Goal: Task Accomplishment & Management: Complete application form

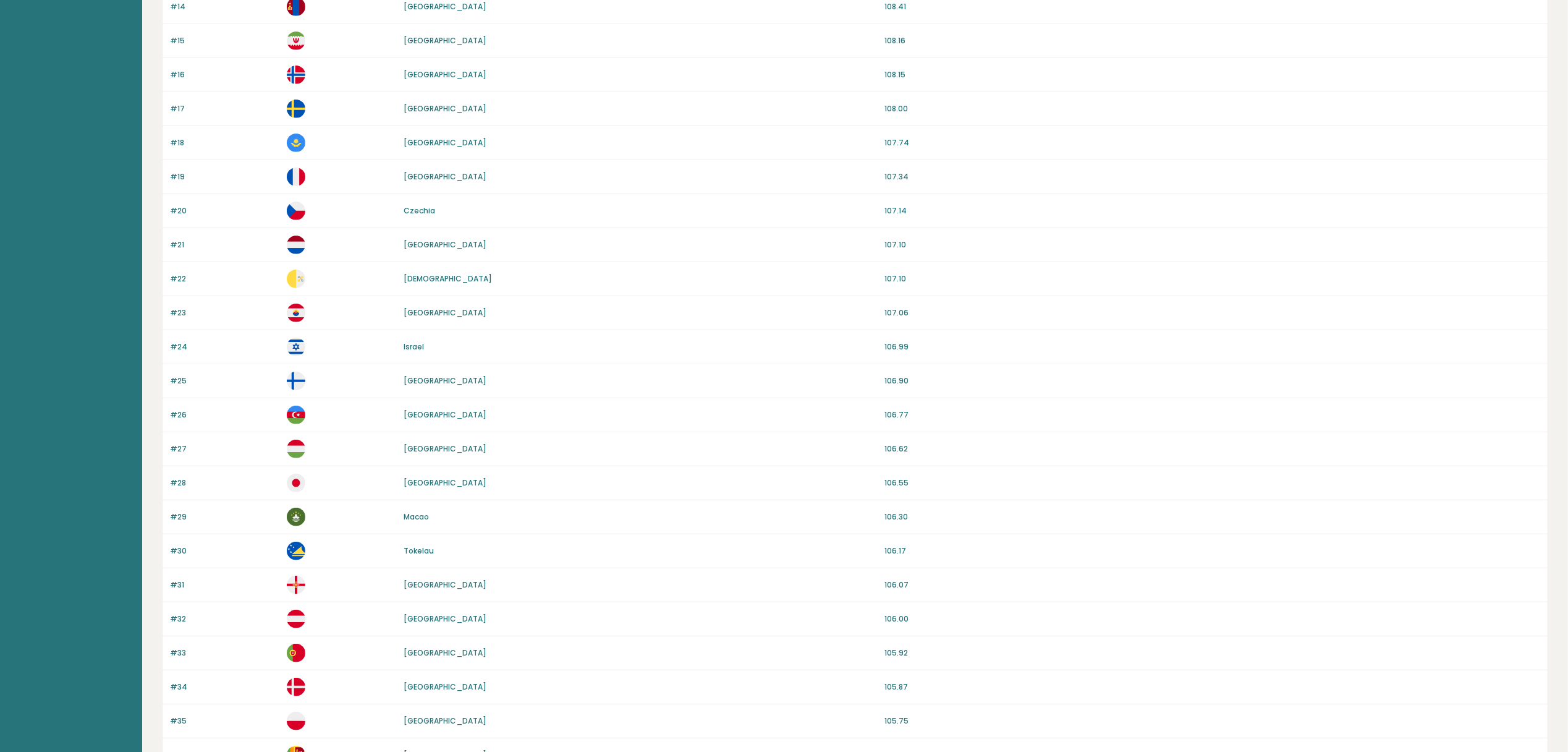
scroll to position [848, 0]
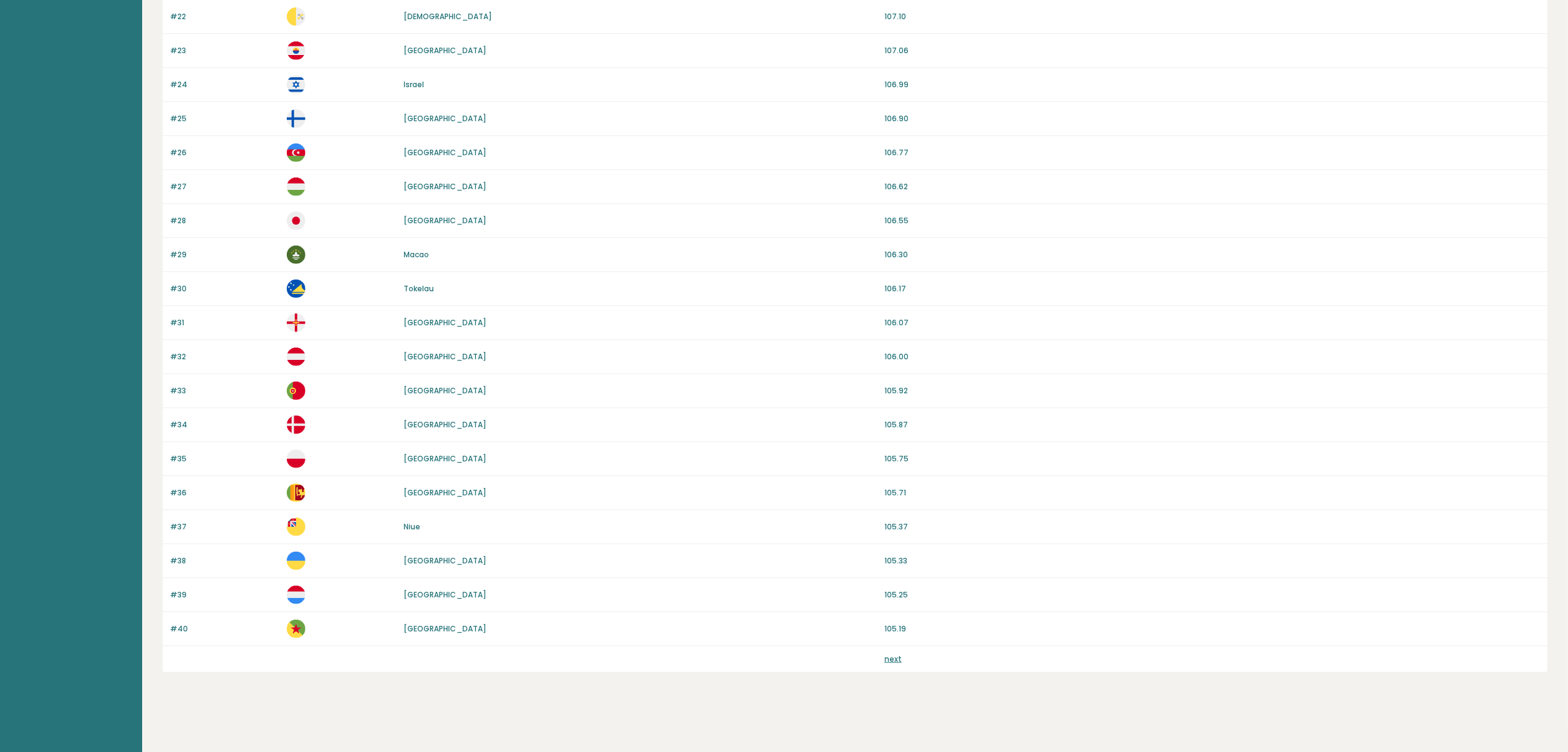
click at [901, 654] on div "next" at bounding box center [1212, 659] width 656 height 11
click at [893, 654] on link "next" at bounding box center [893, 659] width 18 height 11
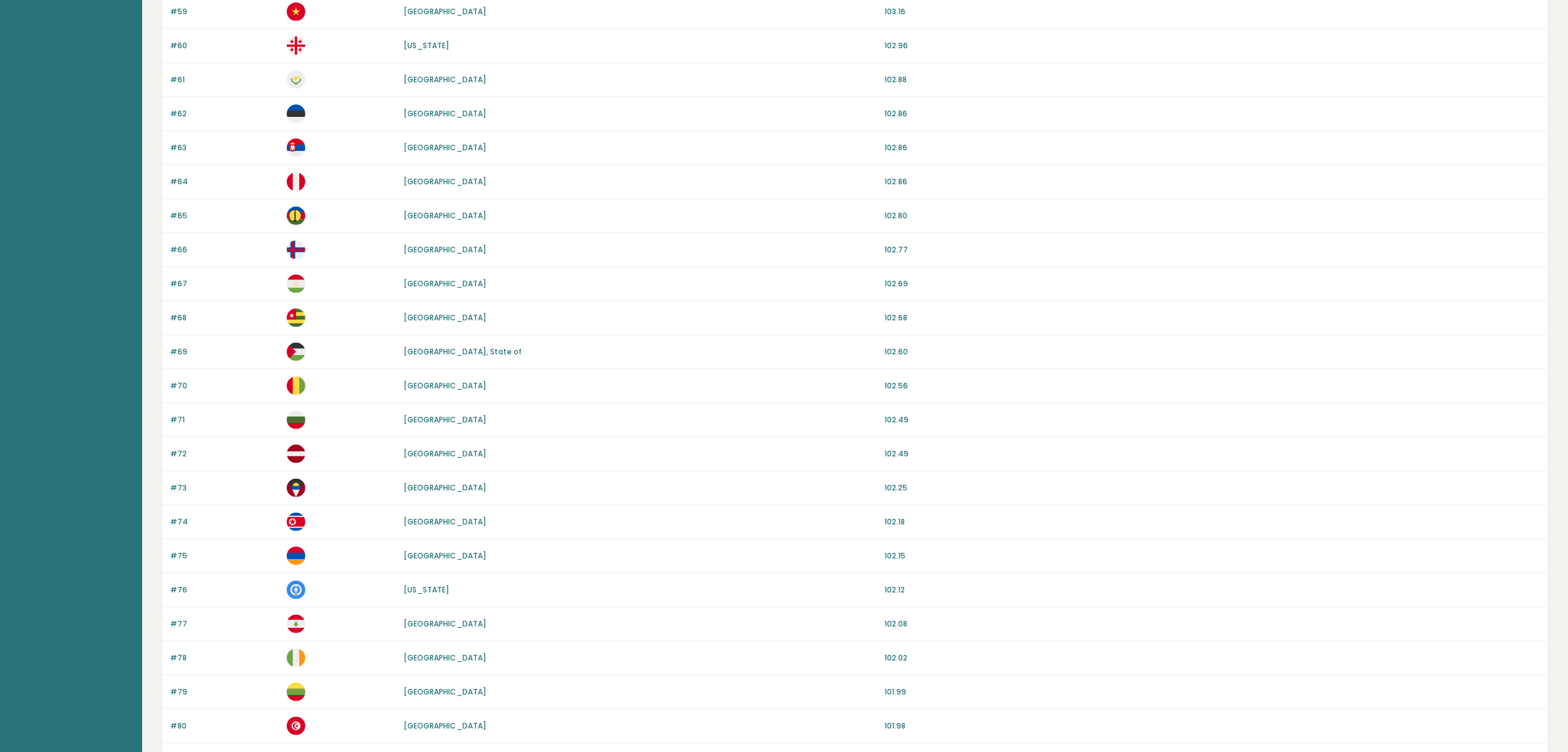
scroll to position [848, 0]
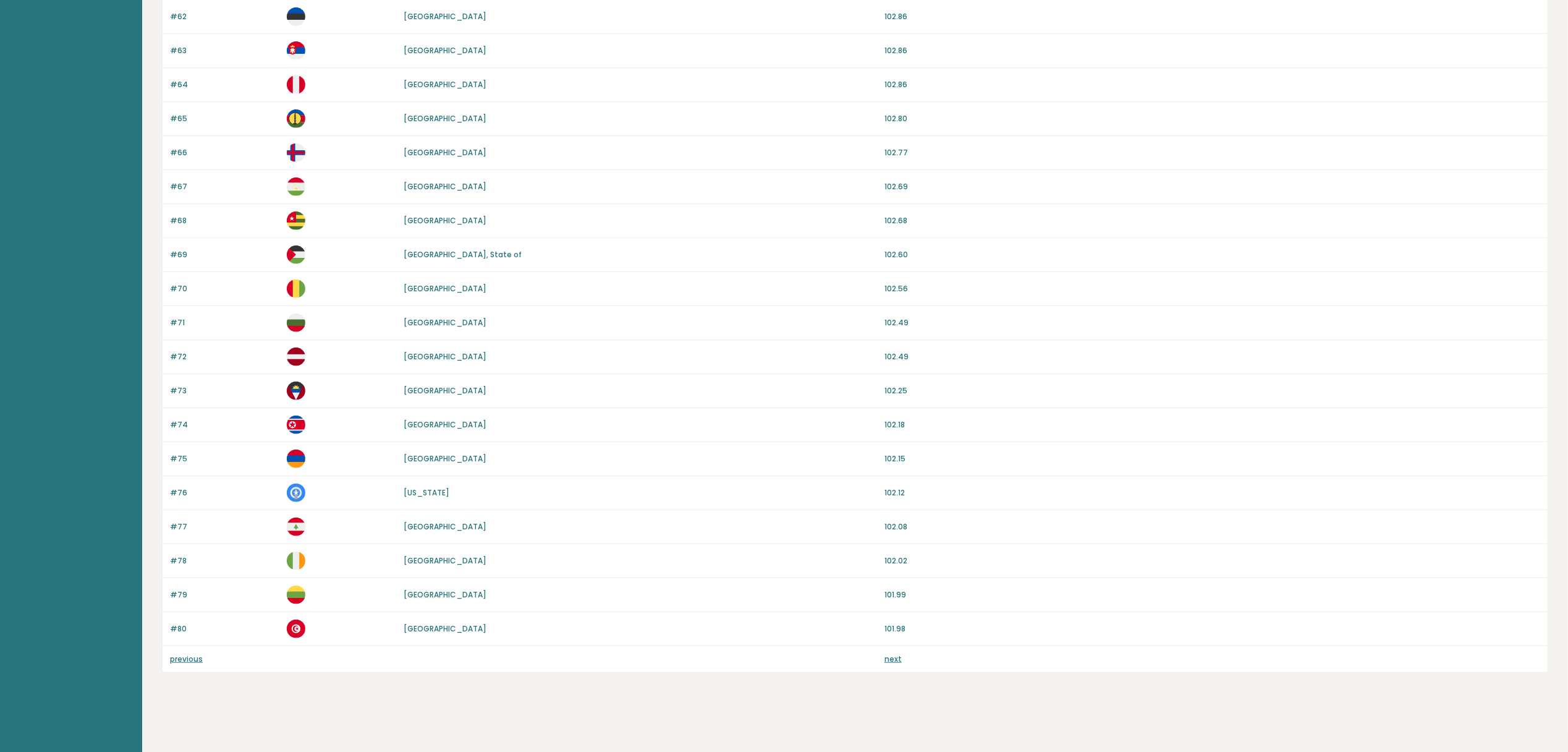
click at [895, 658] on link "next" at bounding box center [893, 659] width 18 height 11
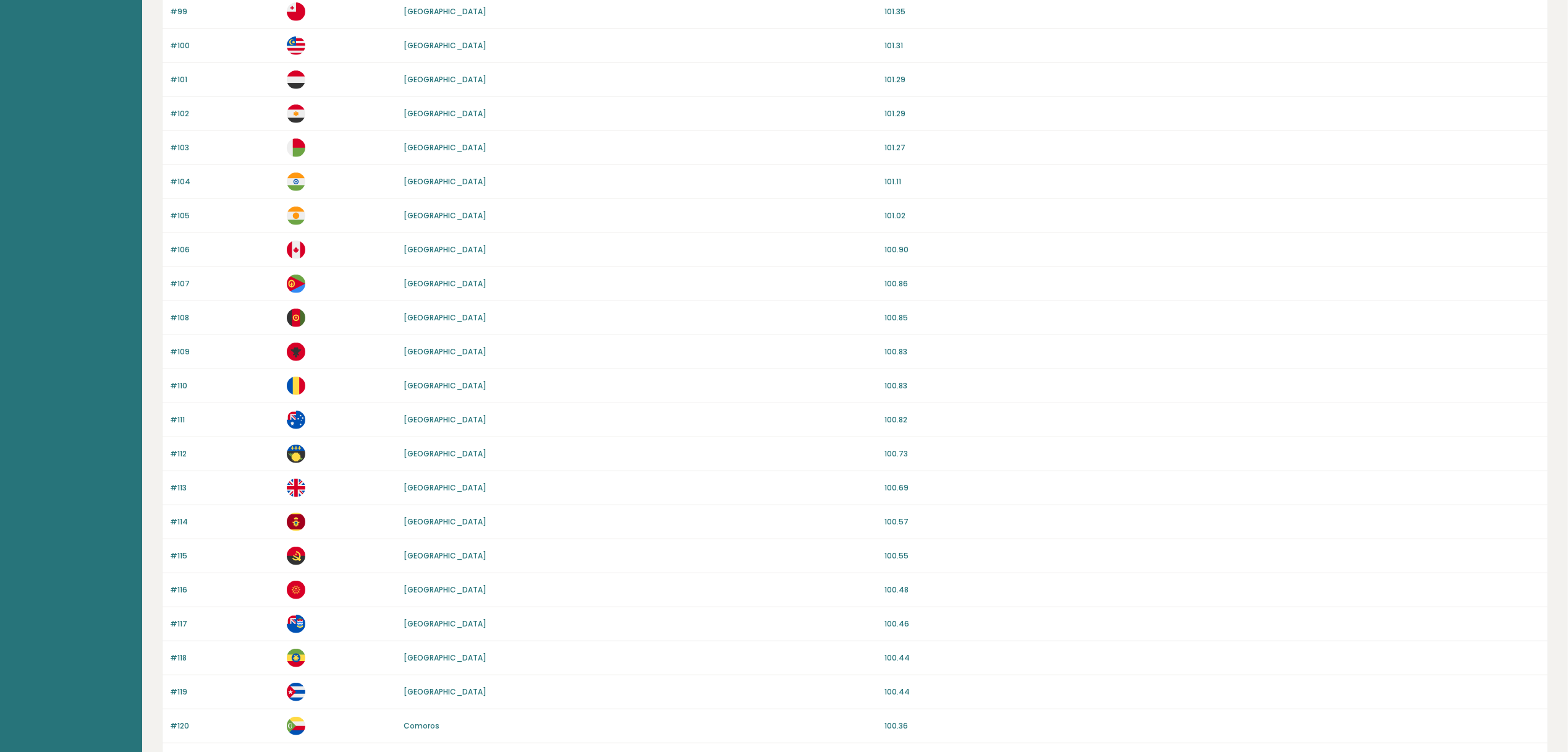
scroll to position [824, 0]
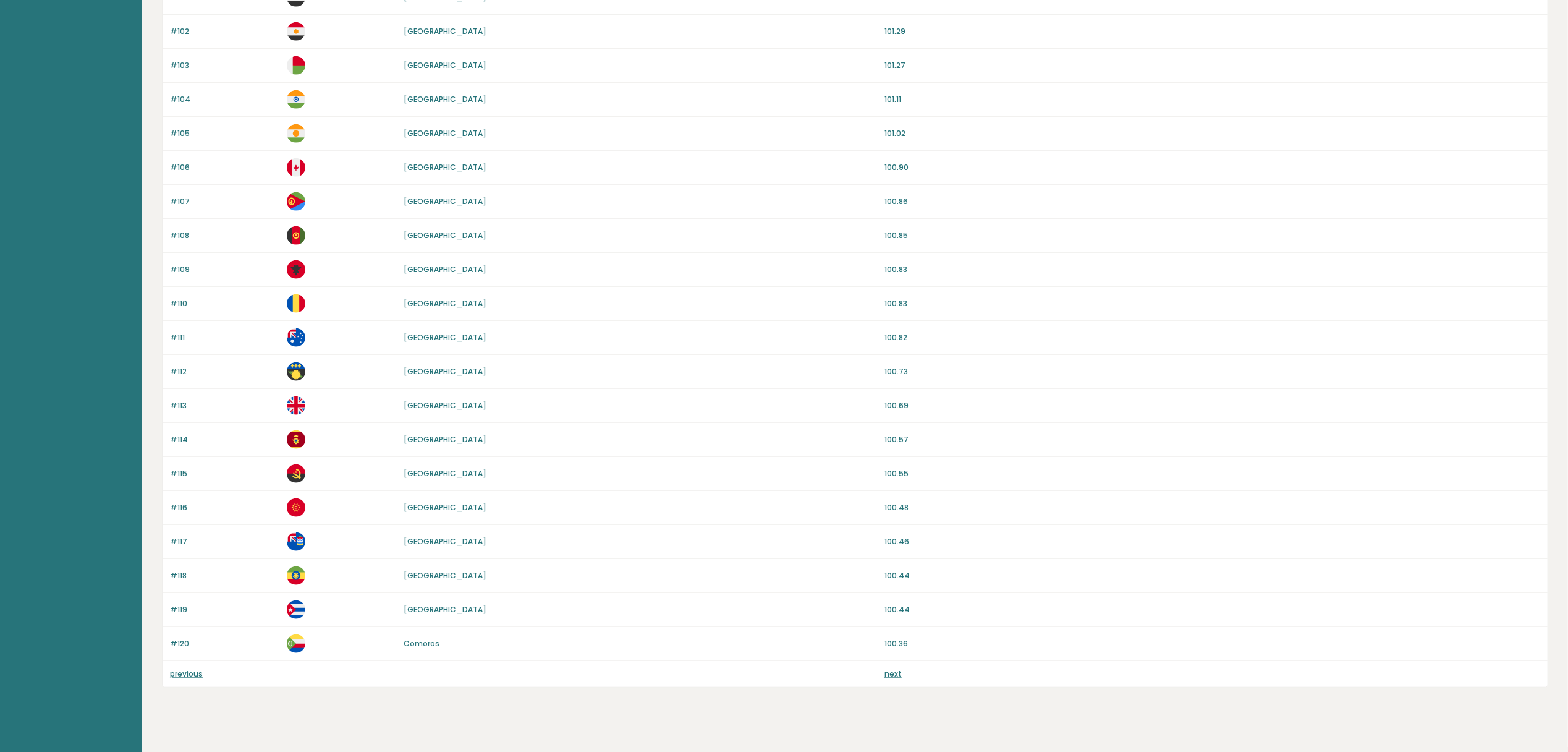
click at [891, 679] on link "next" at bounding box center [893, 674] width 18 height 11
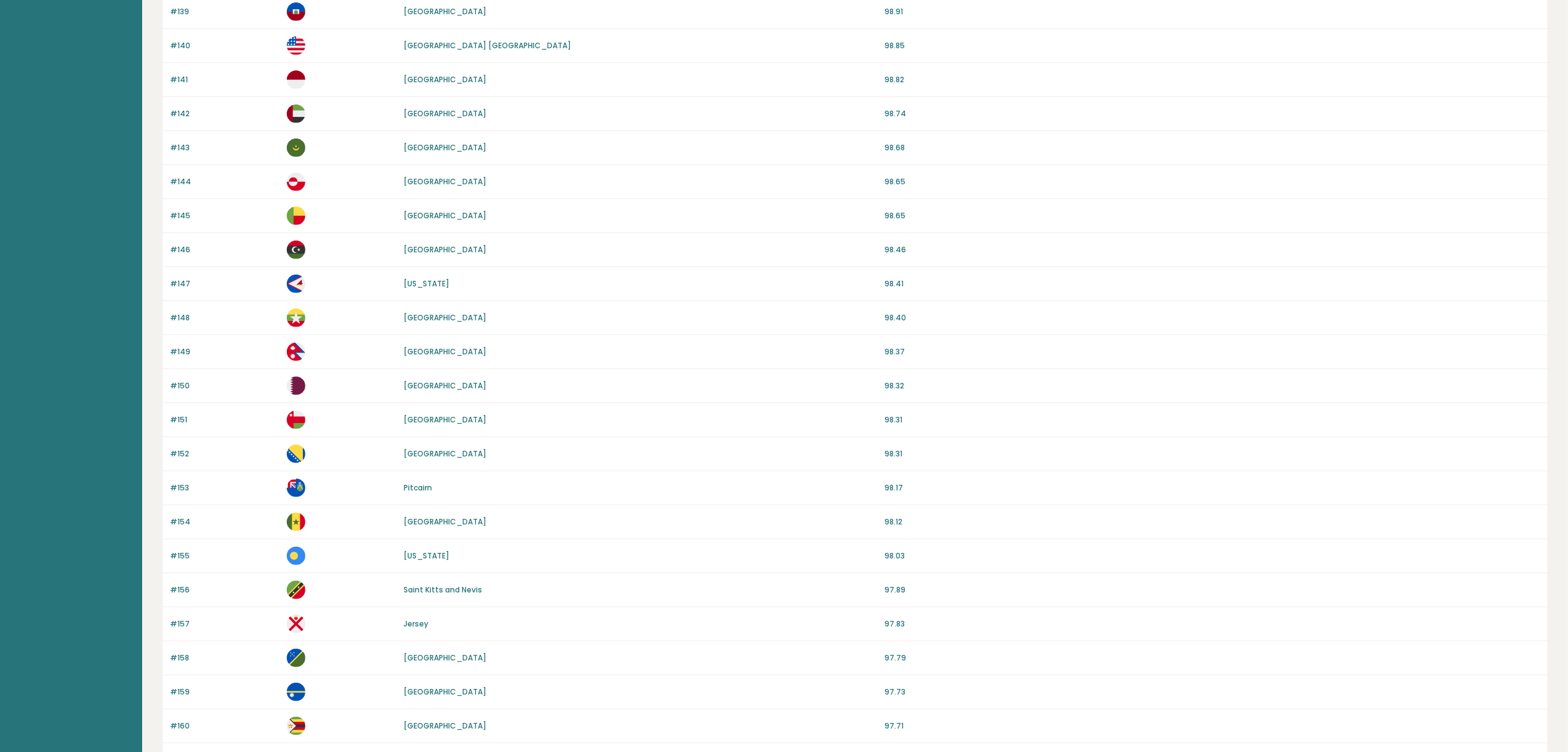
scroll to position [824, 0]
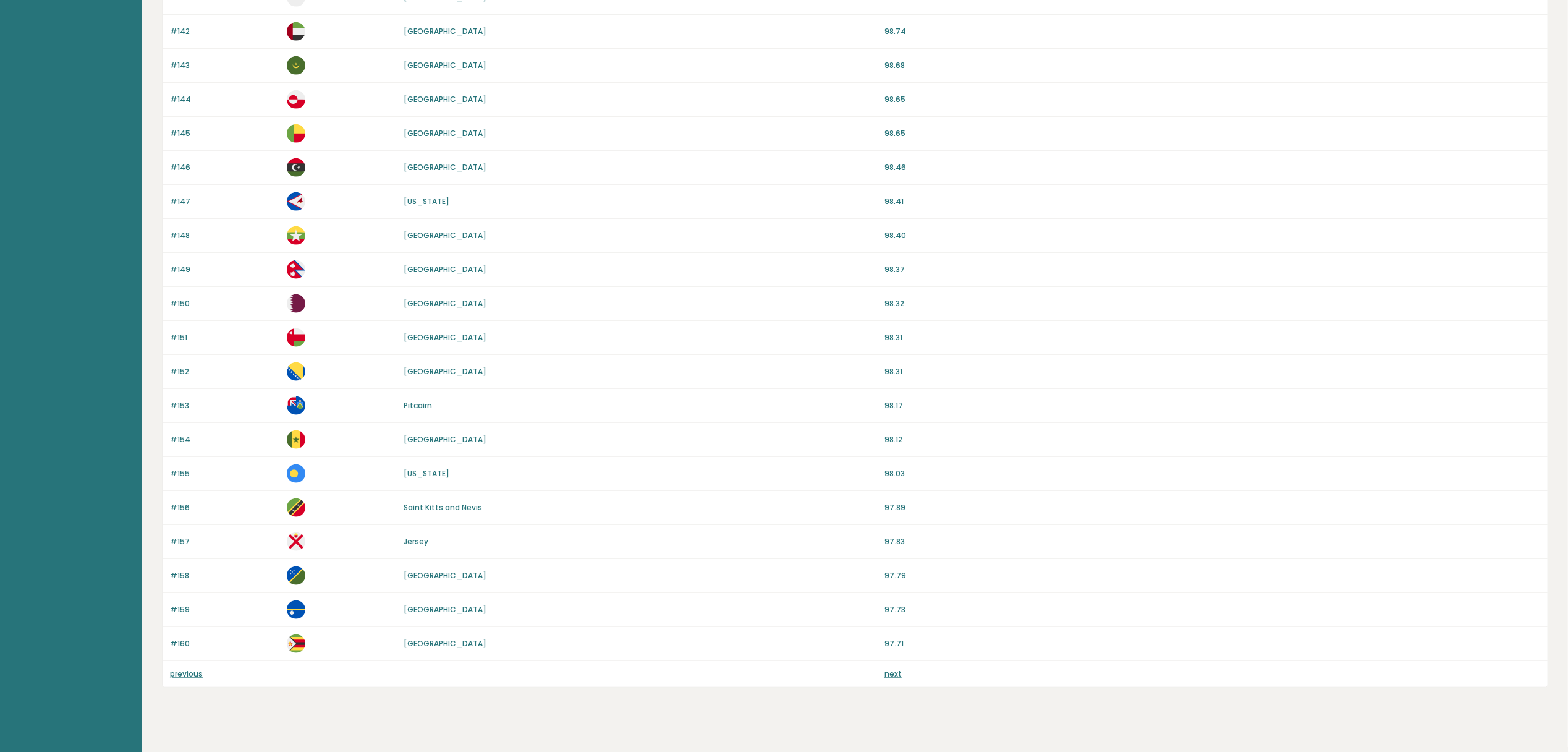
click at [888, 678] on link "next" at bounding box center [893, 674] width 18 height 11
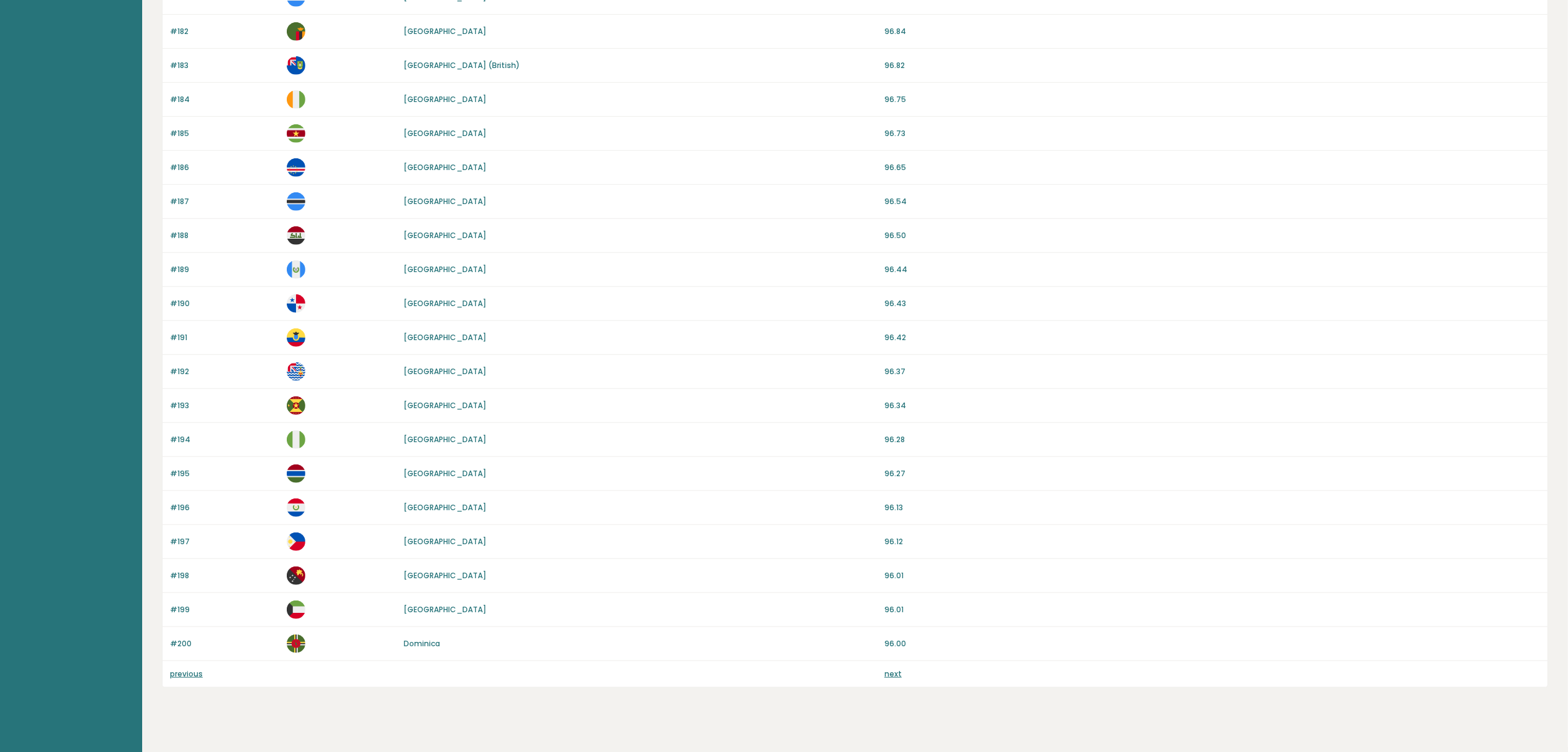
scroll to position [848, 0]
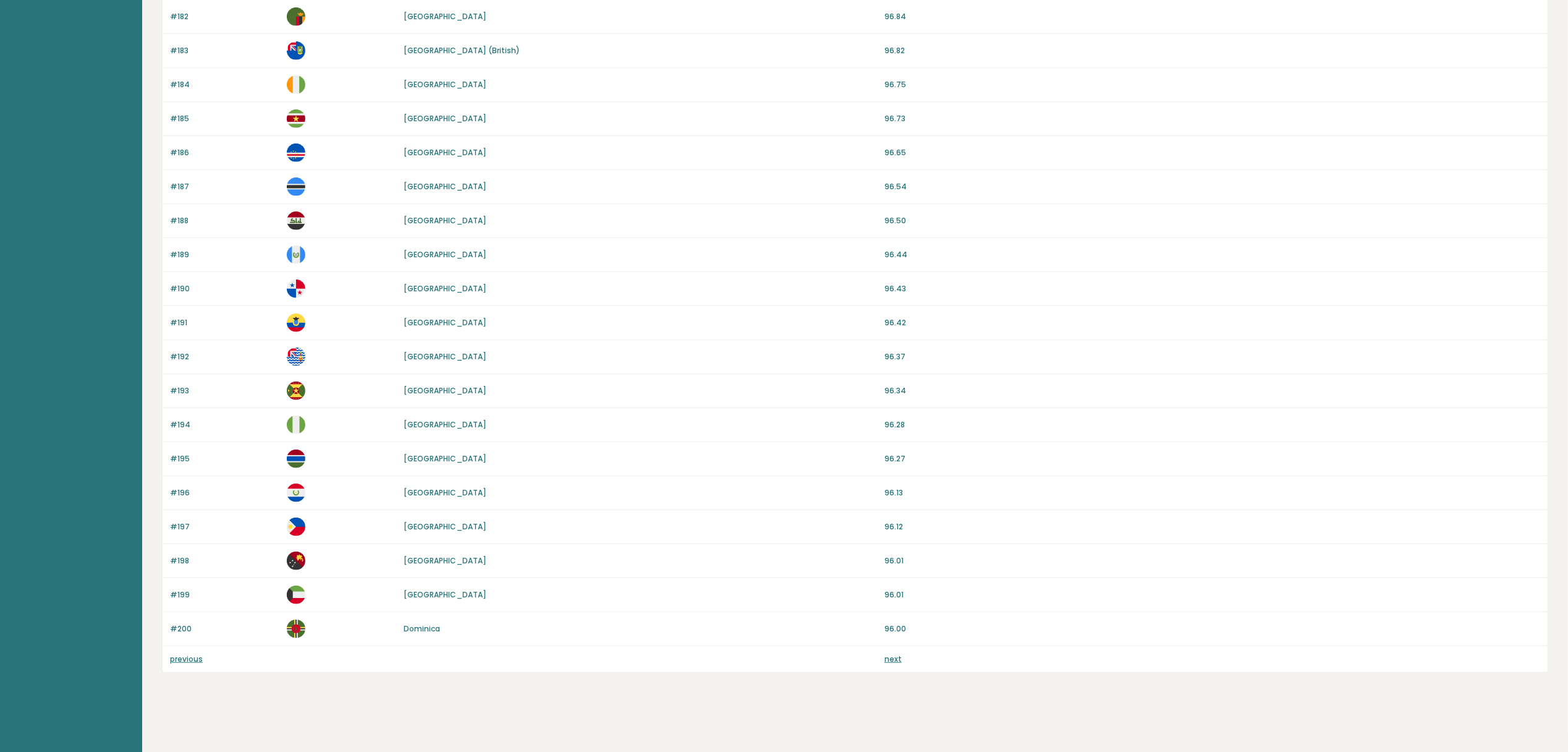
click at [893, 657] on link "next" at bounding box center [893, 659] width 18 height 11
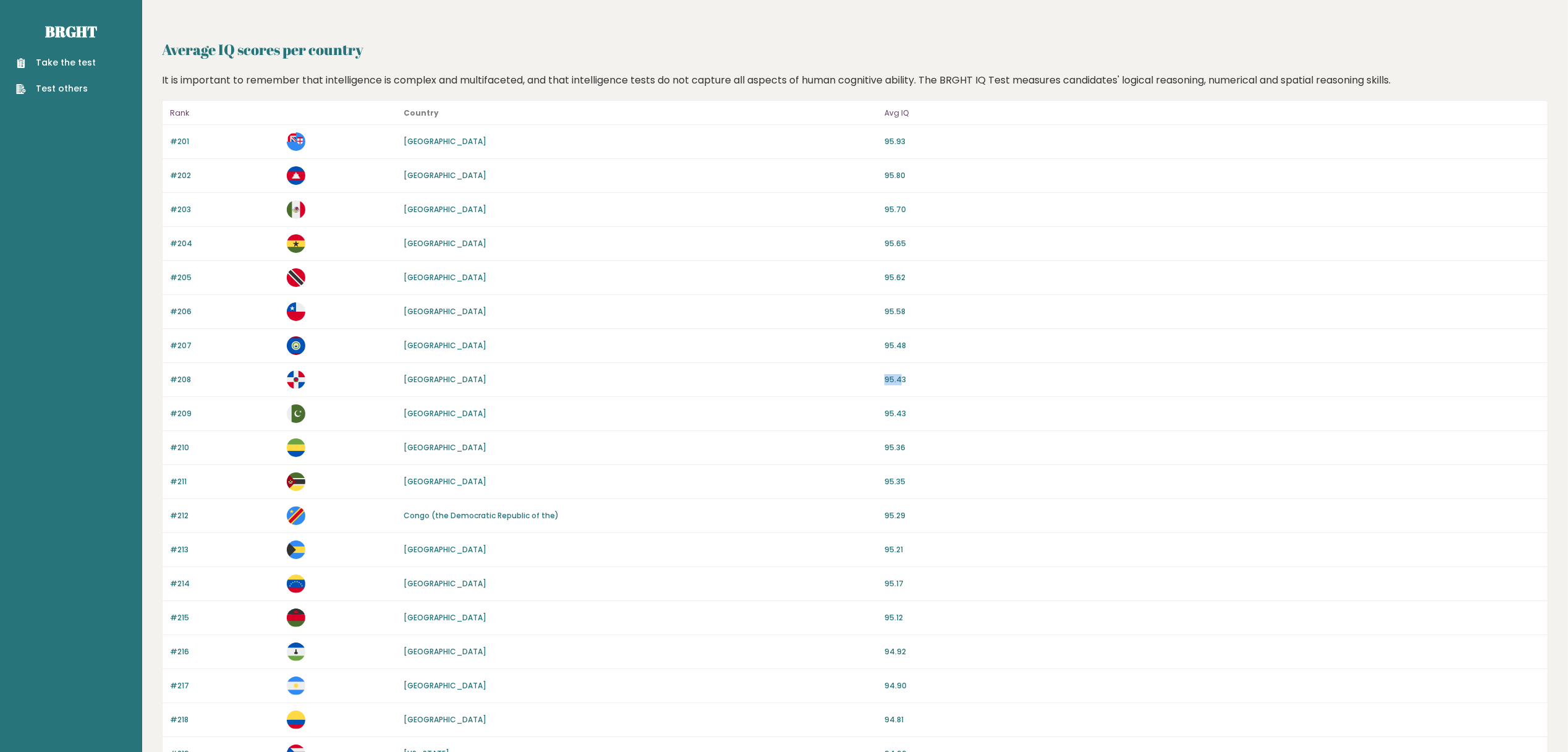
drag, startPoint x: 901, startPoint y: 375, endPoint x: 860, endPoint y: 377, distance: 41.0
click at [860, 377] on div "#208 Dominican Republic 95.43" at bounding box center [855, 379] width 1384 height 34
click at [912, 372] on div "#208 Dominican Republic 95.43" at bounding box center [855, 379] width 1384 height 34
click at [913, 372] on div "#208 Dominican Republic 95.43" at bounding box center [855, 379] width 1384 height 34
click at [84, 61] on link "Take the test" at bounding box center [56, 62] width 80 height 13
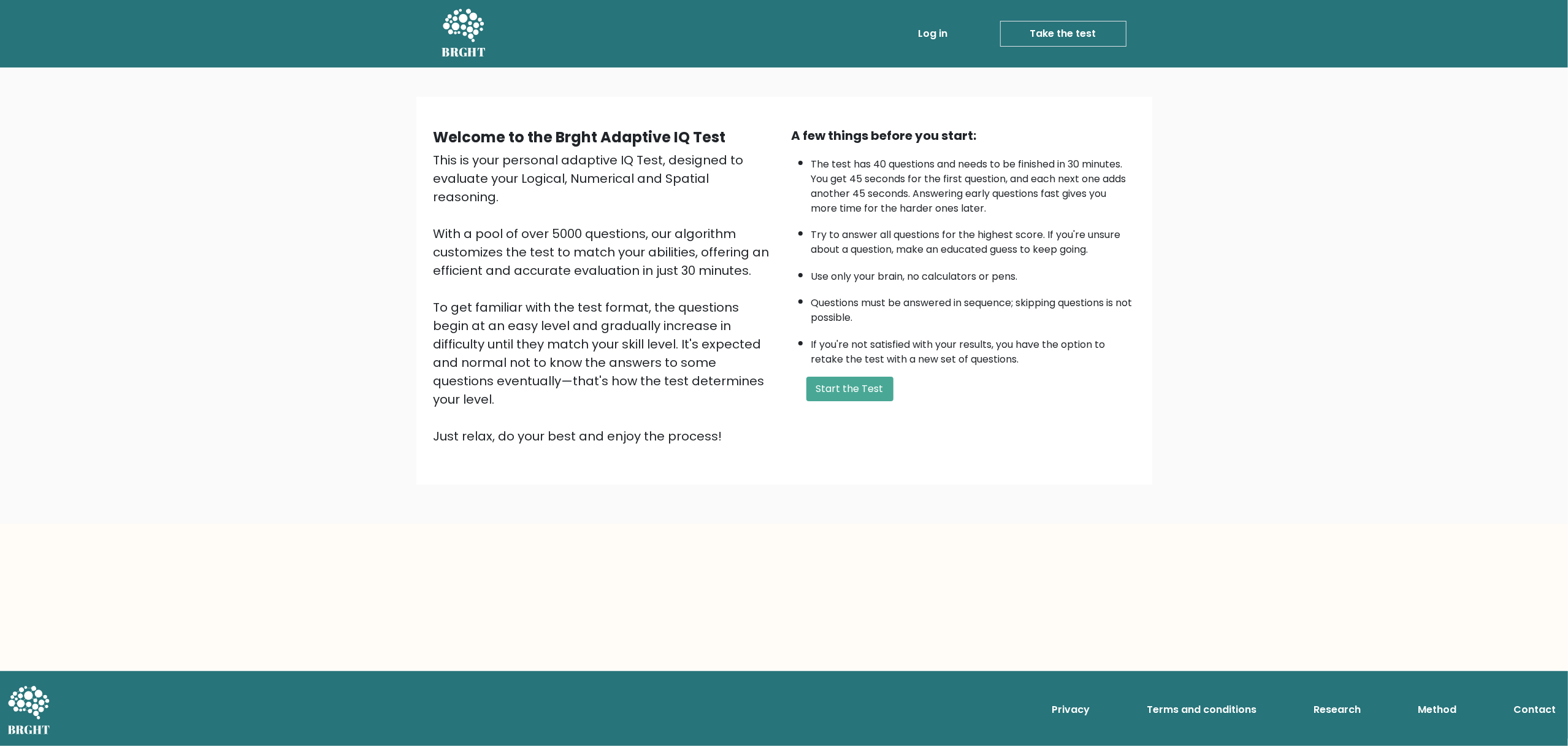
click at [932, 28] on link "Log in" at bounding box center [933, 34] width 40 height 24
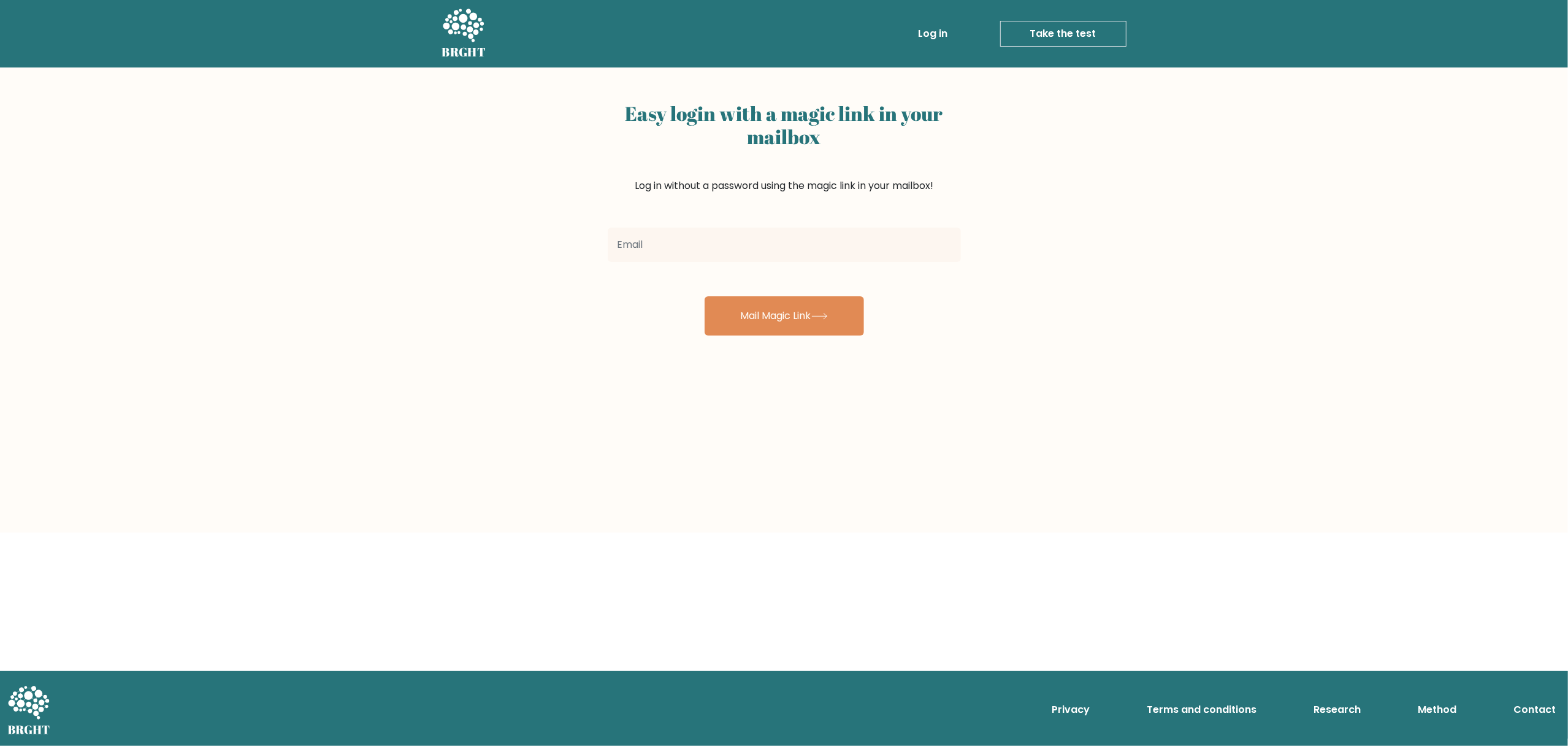
click at [760, 249] on input "email" at bounding box center [785, 245] width 354 height 34
type input "omaranibal1996@gmail.com"
click at [766, 290] on form "omaranibal1996@gmail.com Mail Magic Link" at bounding box center [785, 279] width 354 height 113
click at [761, 309] on button "Mail Magic Link" at bounding box center [784, 316] width 159 height 40
click at [699, 251] on input "email" at bounding box center [785, 249] width 354 height 34
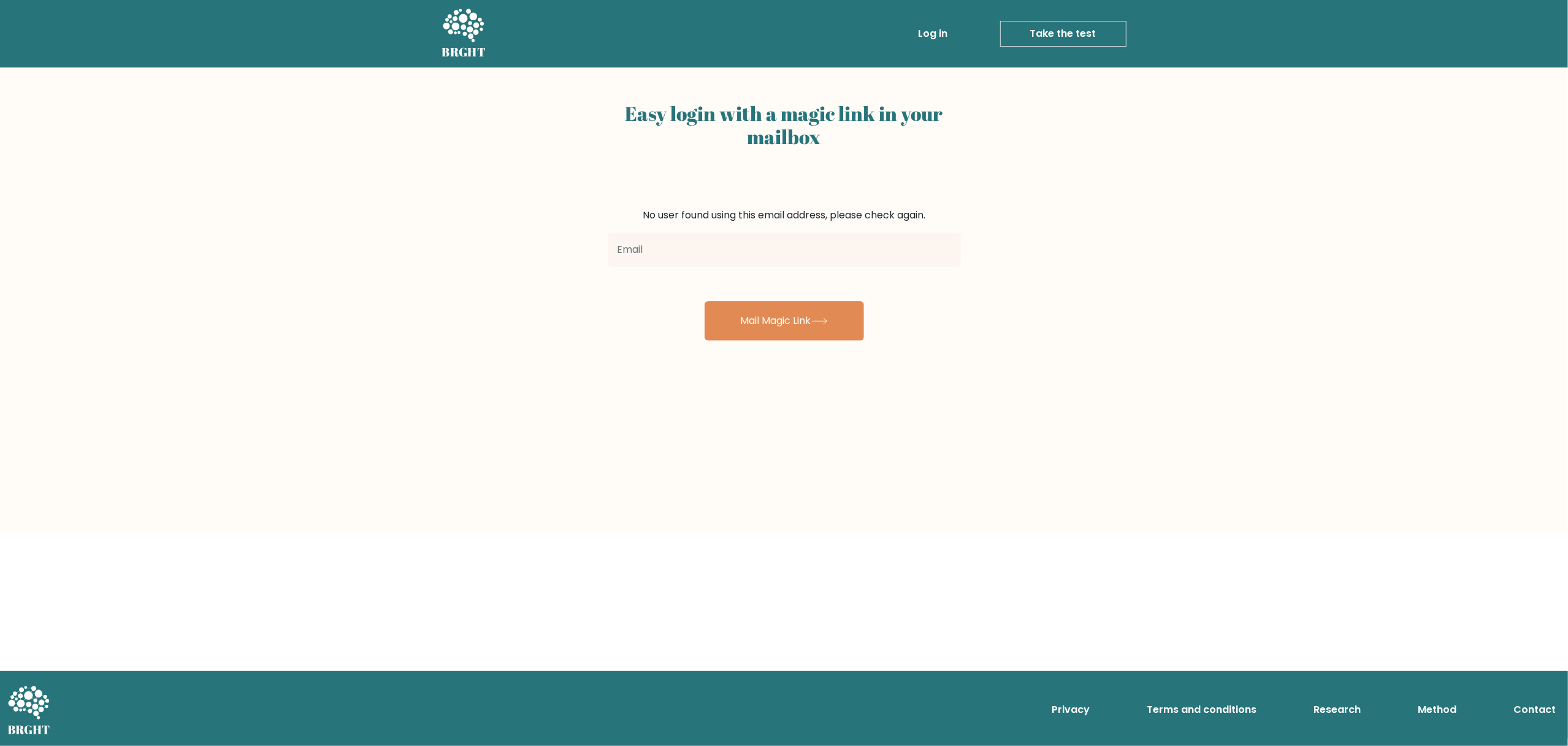
type input "[EMAIL_ADDRESS][DOMAIN_NAME]"
click at [779, 296] on form "No user found using this email address, please check again. omaranibal1996@gmai…" at bounding box center [785, 274] width 354 height 133
click at [768, 307] on button "Mail Magic Link" at bounding box center [784, 321] width 159 height 40
drag, startPoint x: 755, startPoint y: 248, endPoint x: 763, endPoint y: 266, distance: 19.7
click at [755, 248] on input "email" at bounding box center [785, 249] width 354 height 34
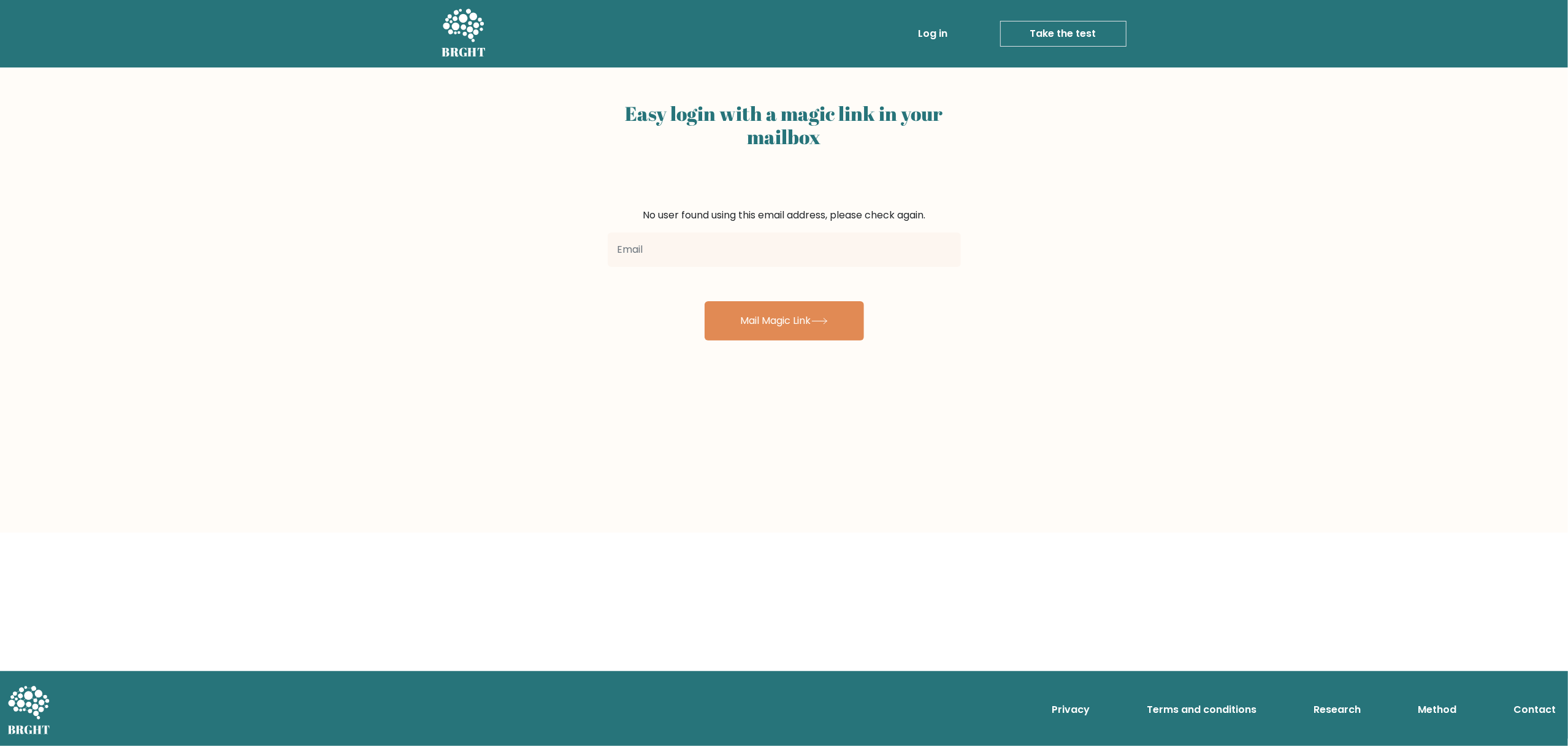
type input "omaranibal1995@gmail.com"
click at [771, 316] on button "Mail Magic Link" at bounding box center [784, 321] width 159 height 40
click at [925, 57] on div "BRGHT BRGHT Log in Take the test Take the test" at bounding box center [784, 34] width 699 height 58
click at [930, 47] on ul "Log in Take the test Take the test" at bounding box center [996, 34] width 260 height 36
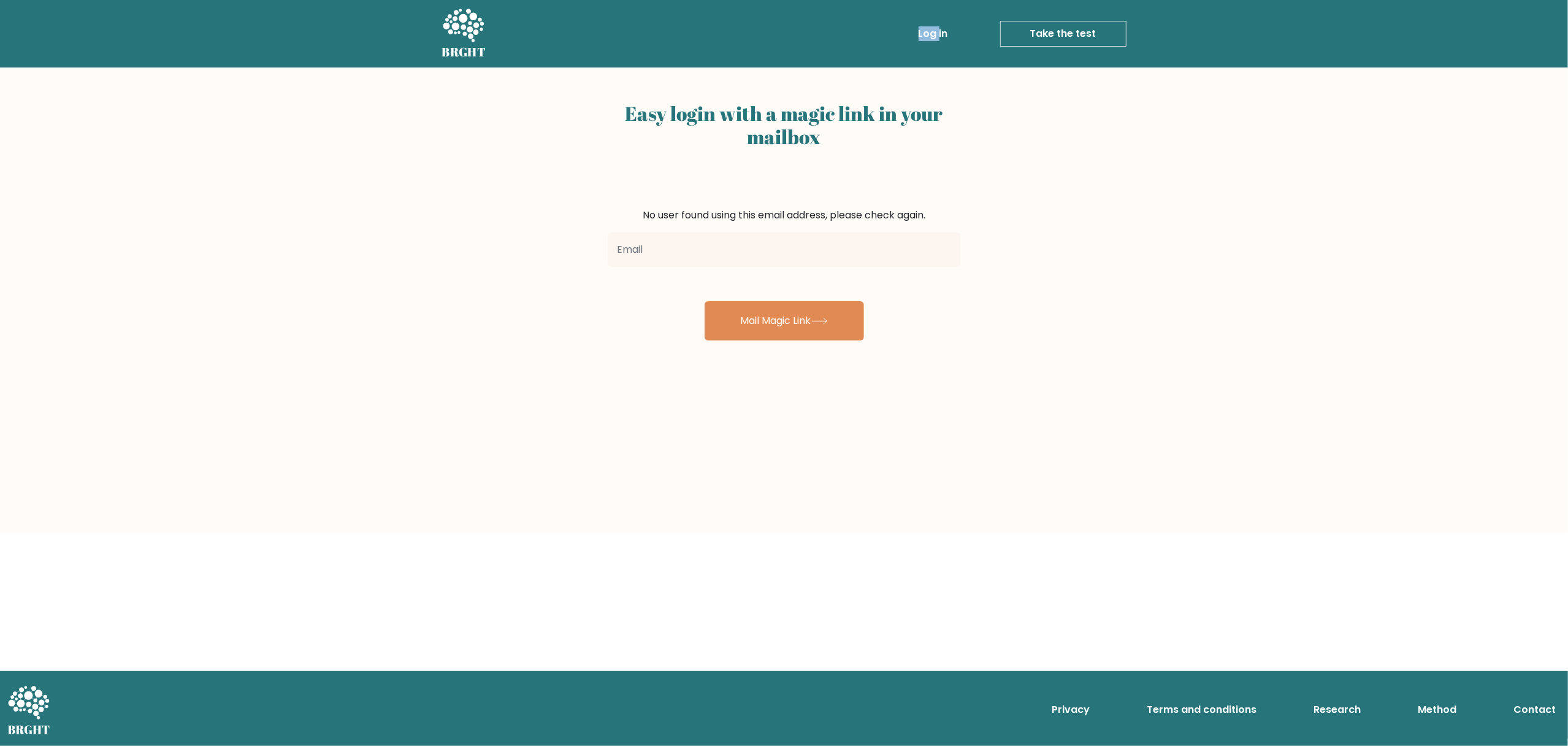
click at [930, 47] on ul "Log in Take the test Take the test" at bounding box center [996, 34] width 260 height 36
click at [932, 42] on link "Log in" at bounding box center [933, 34] width 40 height 24
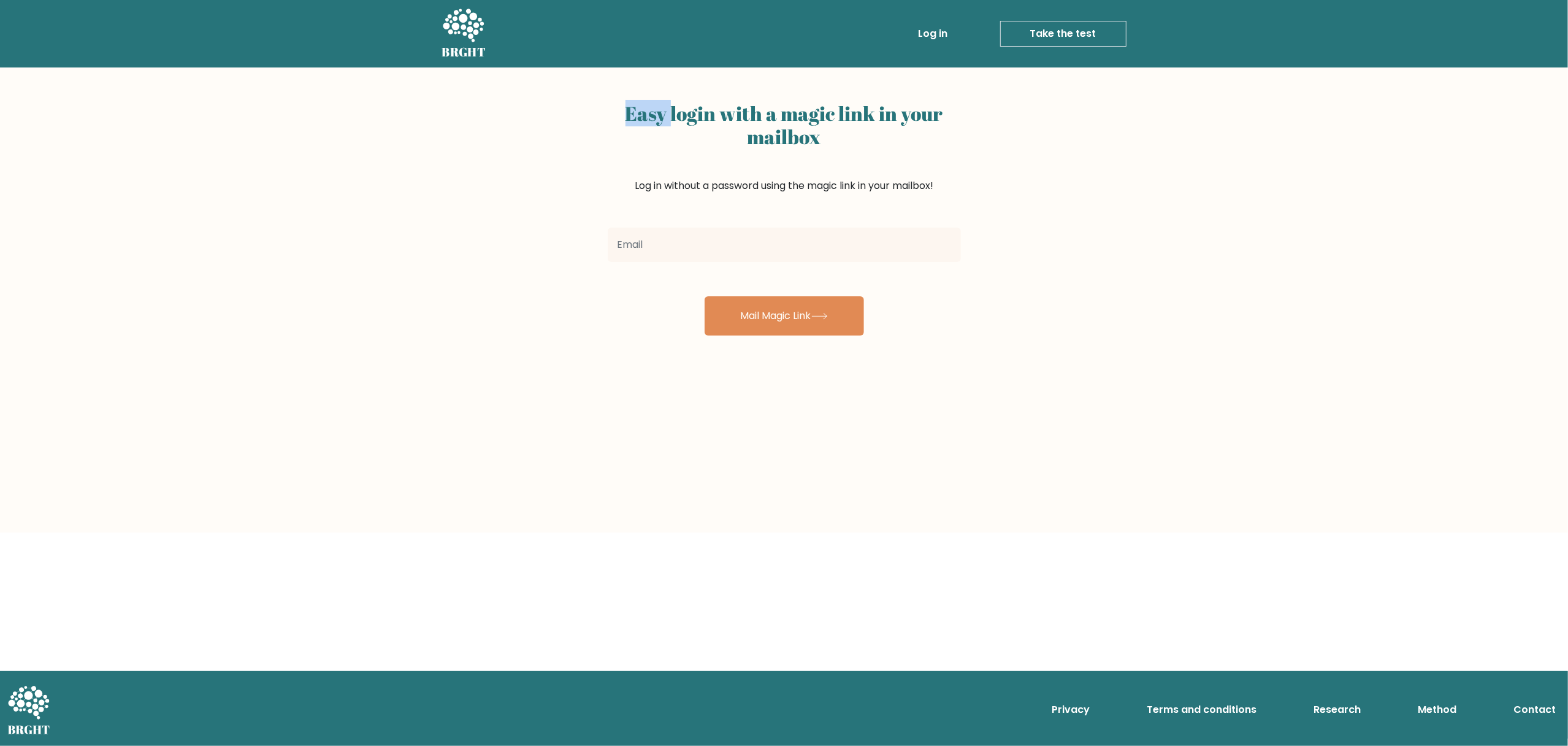
click at [1074, 42] on link "Take the test" at bounding box center [1064, 34] width 126 height 26
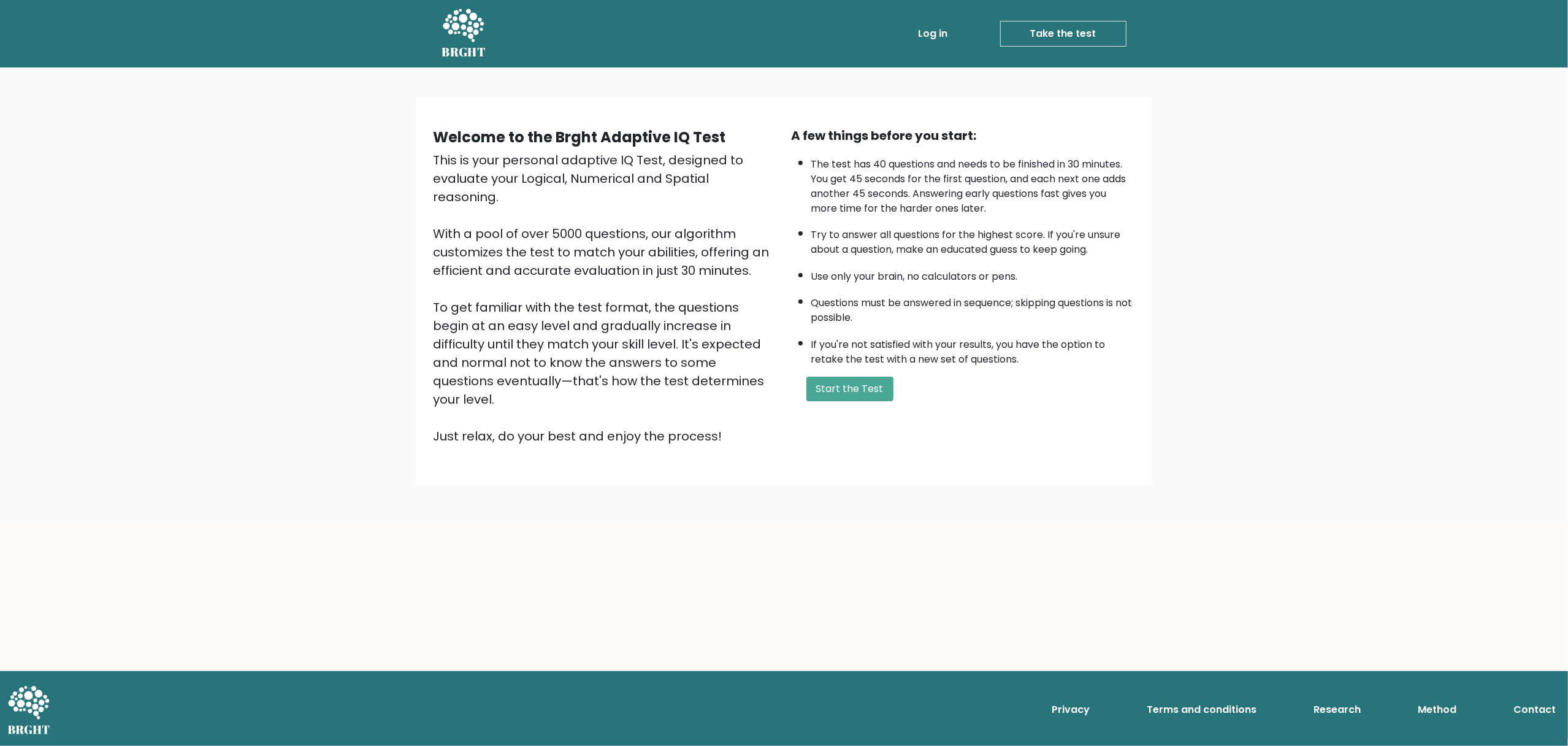
click at [795, 383] on form "Start the Test" at bounding box center [963, 389] width 344 height 24
click at [837, 388] on button "Start the Test" at bounding box center [850, 389] width 87 height 24
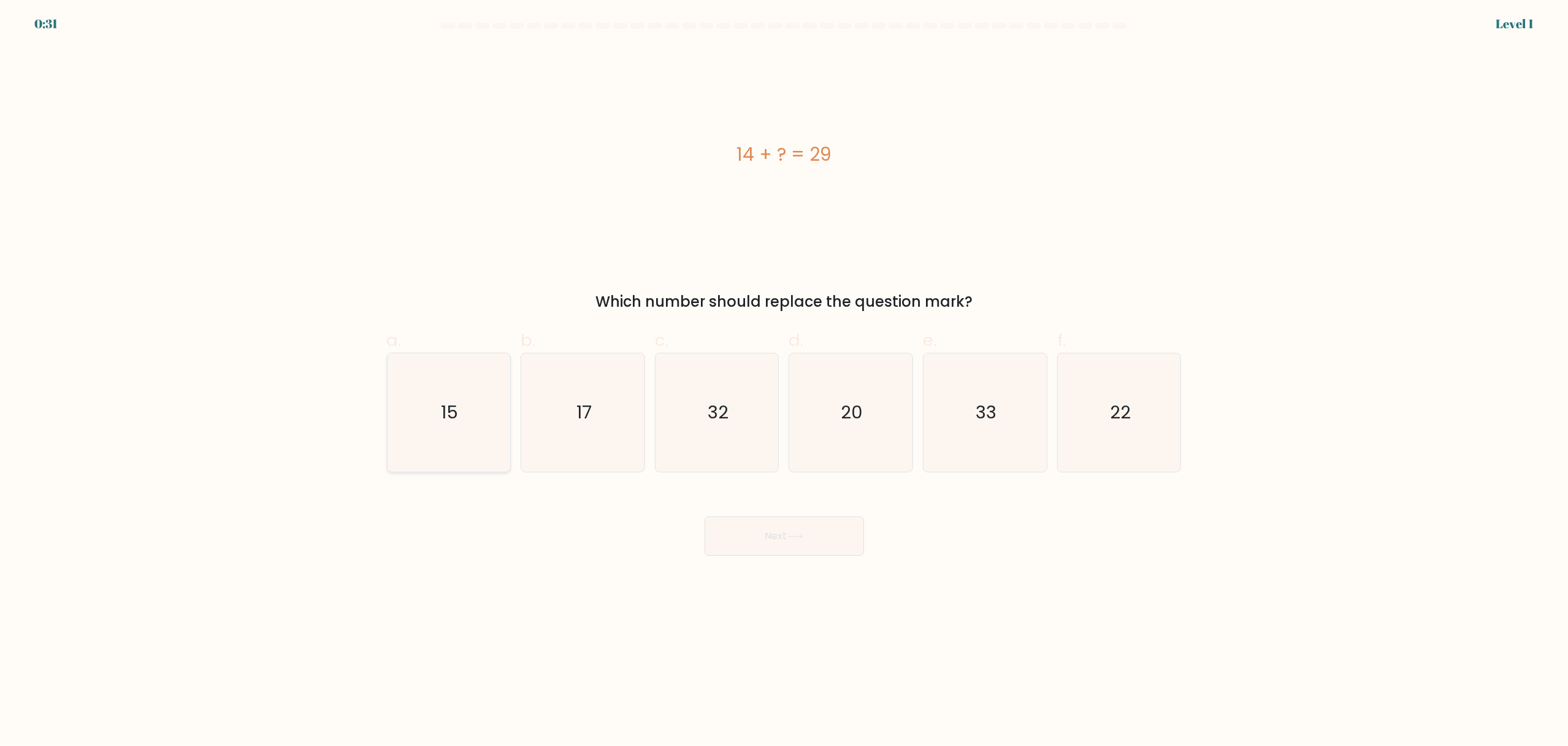
click at [501, 396] on icon "15" at bounding box center [448, 412] width 118 height 118
click at [784, 381] on input "a. 15" at bounding box center [784, 376] width 1 height 8
radio input "true"
click at [791, 498] on div "Next" at bounding box center [784, 521] width 809 height 69
click at [793, 515] on div "Next" at bounding box center [784, 521] width 809 height 69
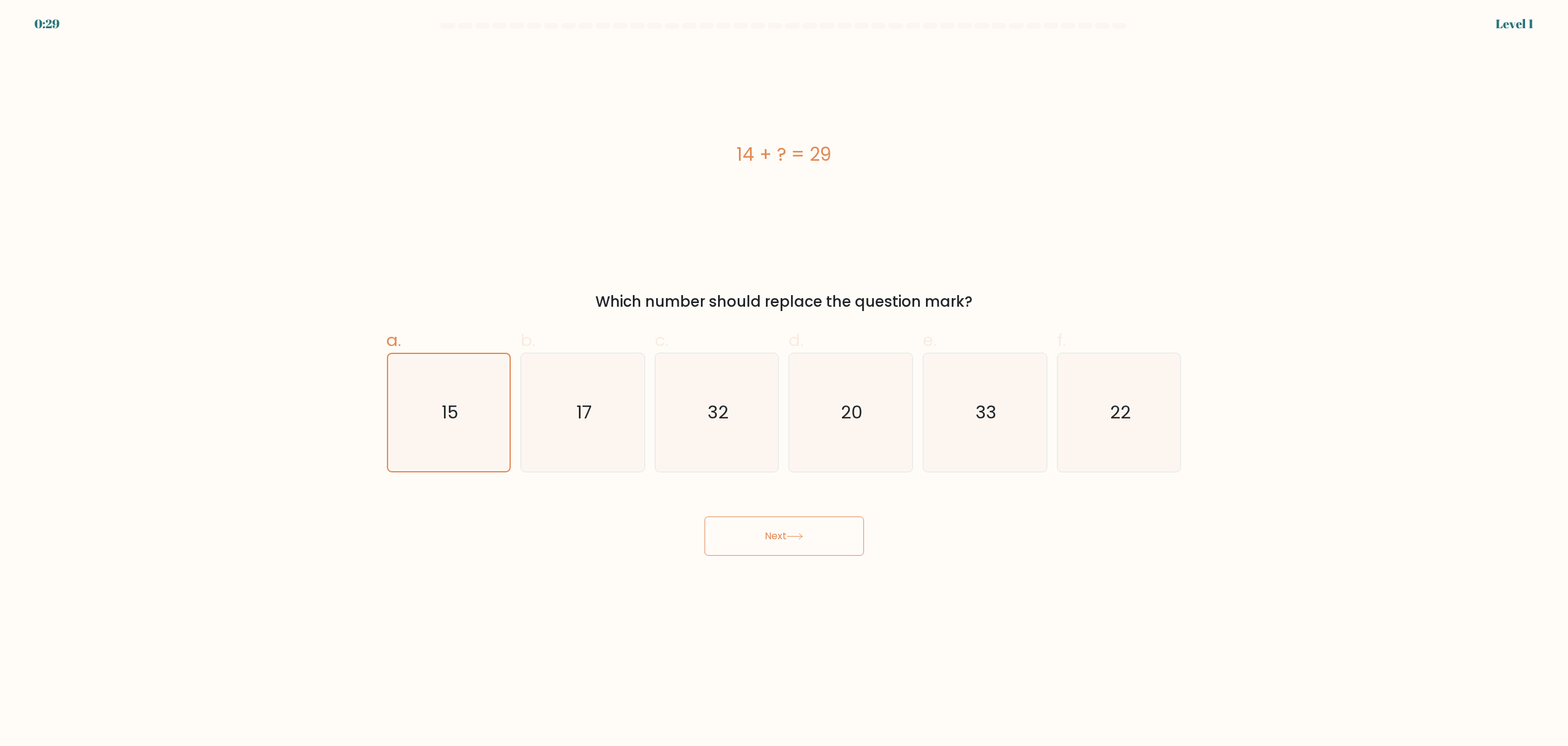
click at [793, 526] on button "Next" at bounding box center [784, 536] width 159 height 40
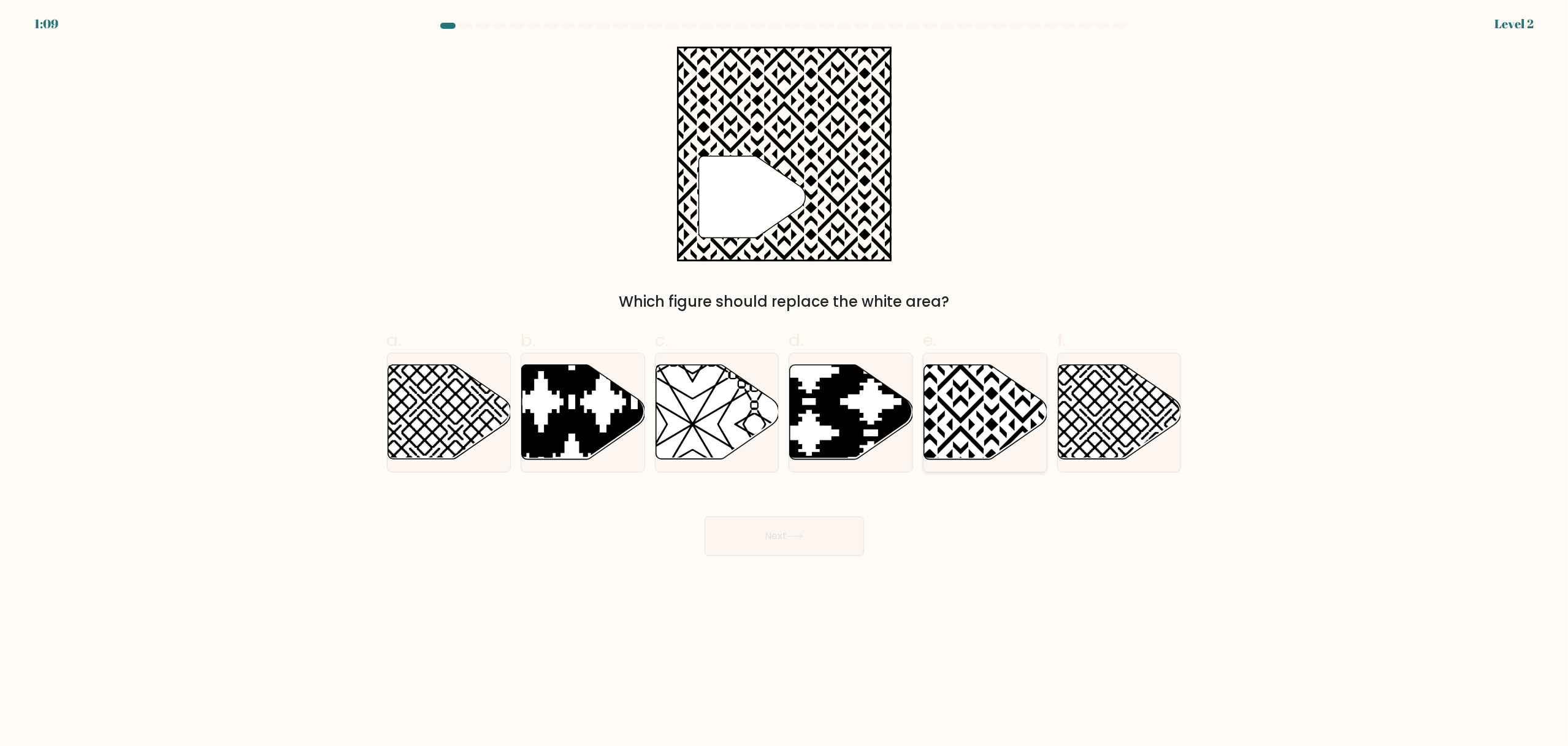
click at [967, 378] on icon at bounding box center [986, 412] width 123 height 94
click at [785, 378] on input "e." at bounding box center [784, 376] width 1 height 8
radio input "true"
click at [779, 550] on button "Next" at bounding box center [784, 536] width 159 height 40
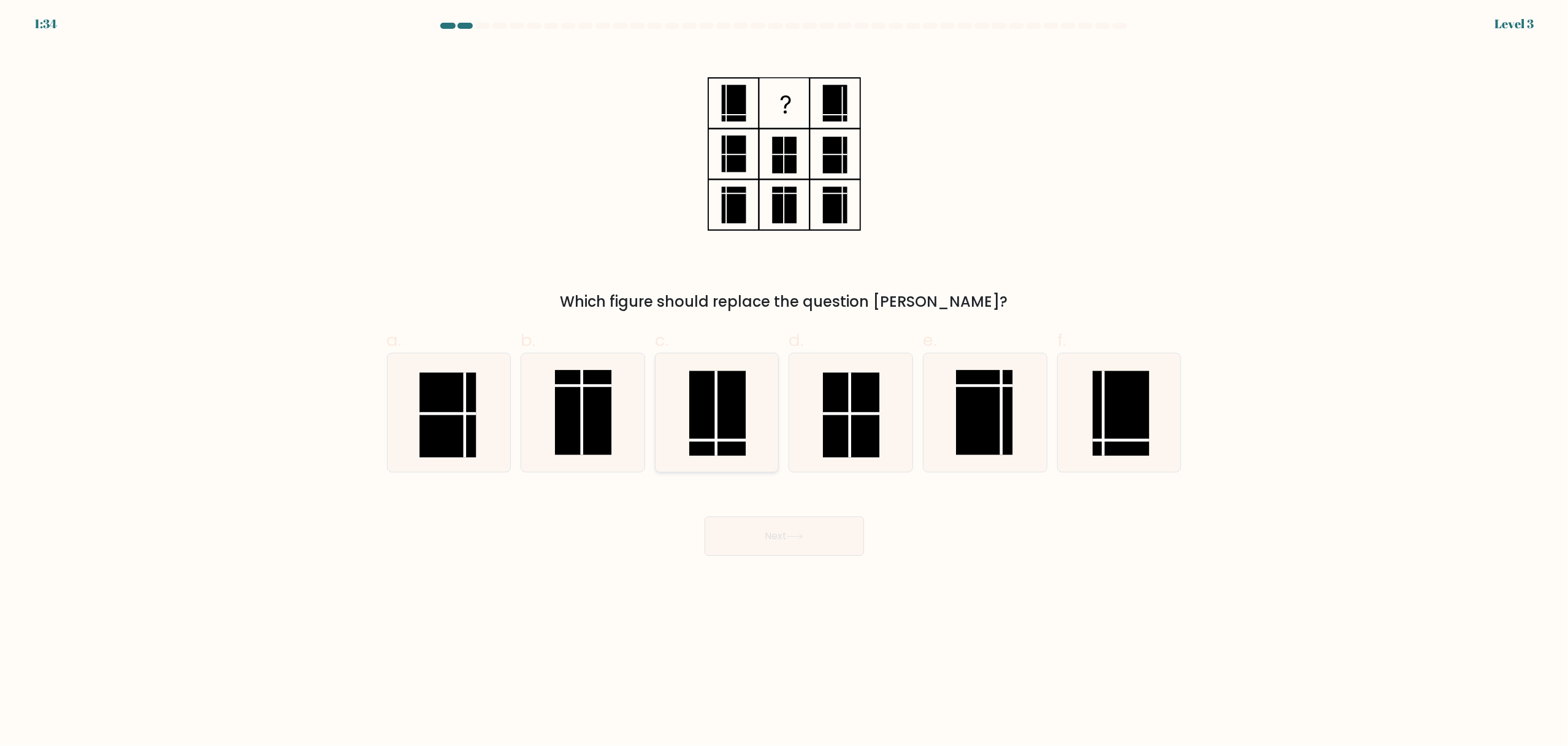
click at [719, 430] on rect at bounding box center [718, 413] width 56 height 85
click at [784, 381] on input "c." at bounding box center [784, 376] width 1 height 8
radio input "true"
drag, startPoint x: 792, startPoint y: 520, endPoint x: 789, endPoint y: 528, distance: 8.5
click at [791, 520] on button "Next" at bounding box center [784, 536] width 159 height 40
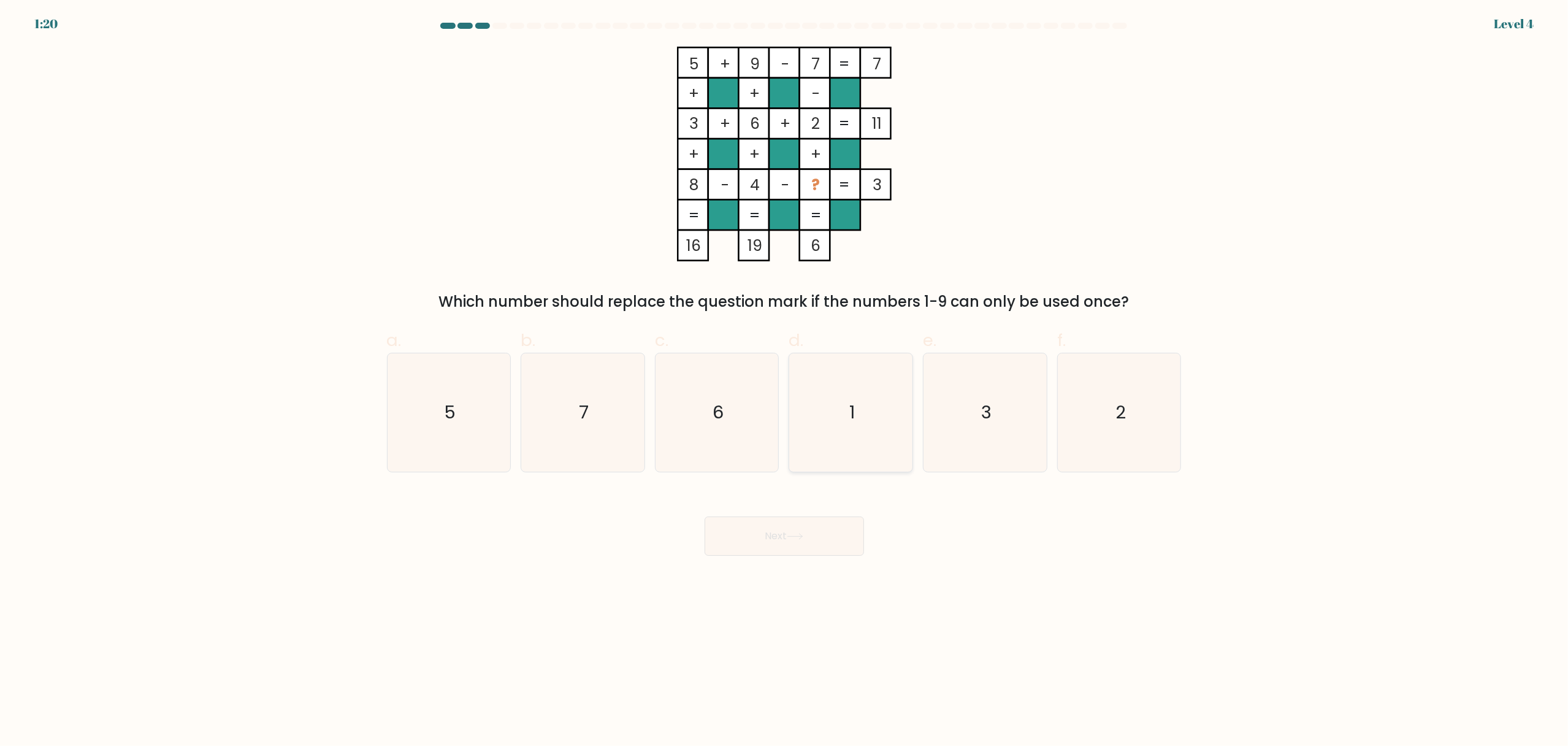
click at [908, 412] on icon "1" at bounding box center [850, 412] width 118 height 118
click at [785, 381] on input "d. 1" at bounding box center [784, 376] width 1 height 8
radio input "true"
click at [825, 546] on button "Next" at bounding box center [784, 536] width 159 height 40
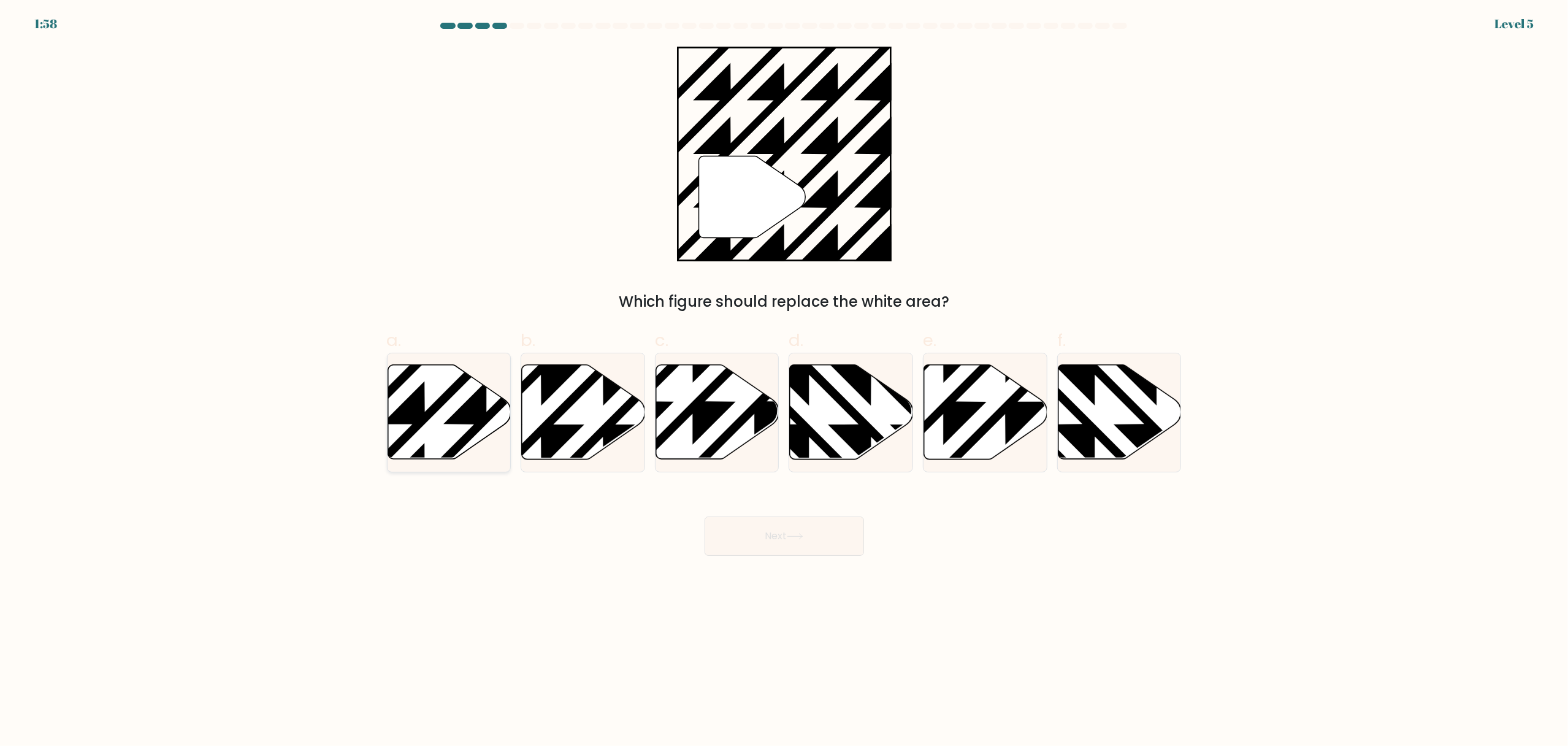
click at [453, 401] on icon at bounding box center [450, 412] width 123 height 94
click at [784, 381] on input "a." at bounding box center [784, 376] width 1 height 8
radio input "true"
click at [843, 545] on button "Next" at bounding box center [784, 536] width 159 height 40
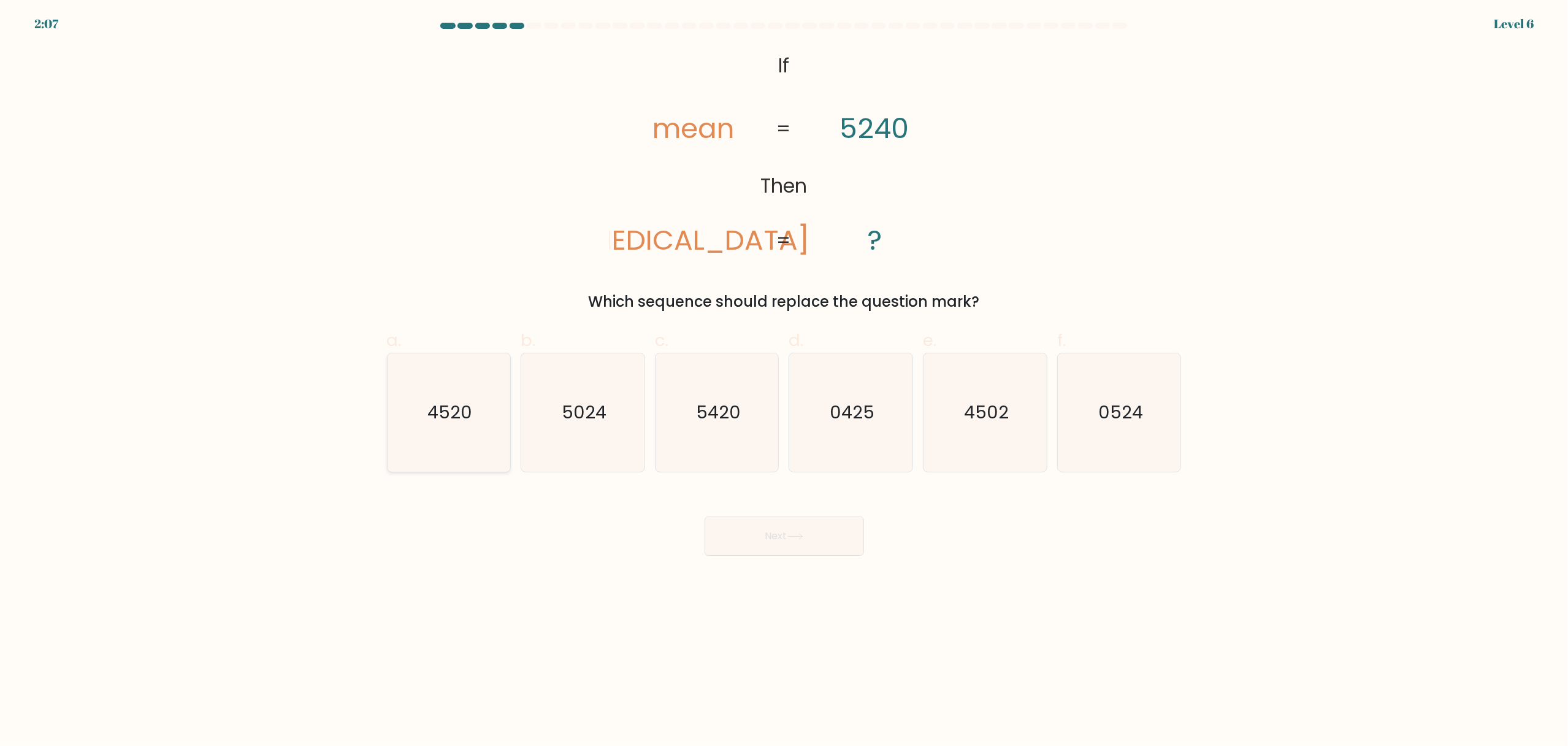
click at [440, 418] on text "4520" at bounding box center [450, 413] width 45 height 24
click at [784, 381] on input "a. 4520" at bounding box center [784, 376] width 1 height 8
radio input "true"
click at [803, 536] on icon at bounding box center [795, 536] width 17 height 7
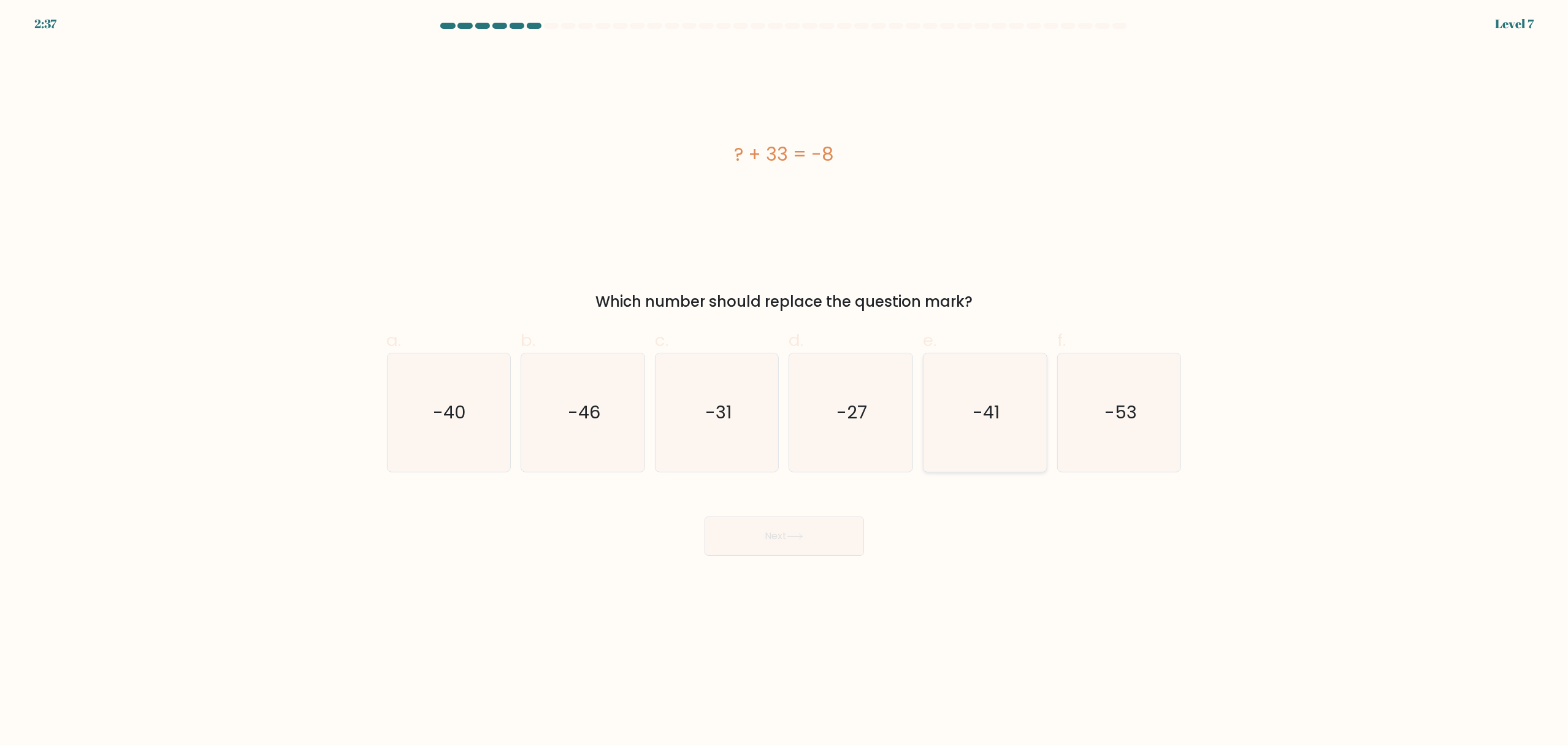
click at [994, 425] on icon "-41" at bounding box center [984, 412] width 118 height 118
click at [785, 381] on input "e. -41" at bounding box center [784, 376] width 1 height 8
radio input "true"
click at [793, 548] on button "Next" at bounding box center [784, 536] width 159 height 40
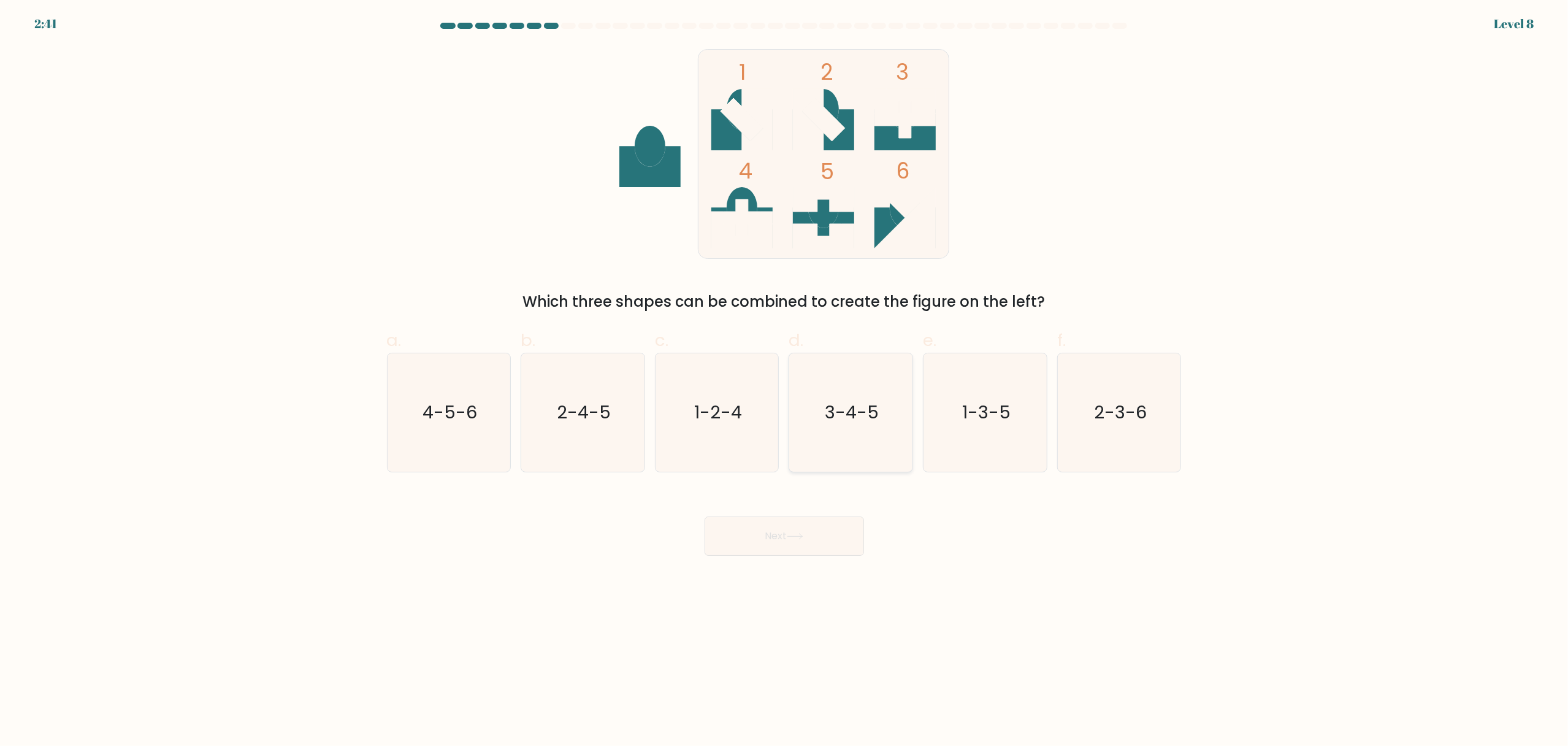
click at [821, 408] on icon "3-4-5" at bounding box center [850, 412] width 118 height 118
click at [785, 381] on input "d. 3-4-5" at bounding box center [784, 376] width 1 height 8
radio input "true"
click at [786, 529] on button "Next" at bounding box center [784, 536] width 159 height 40
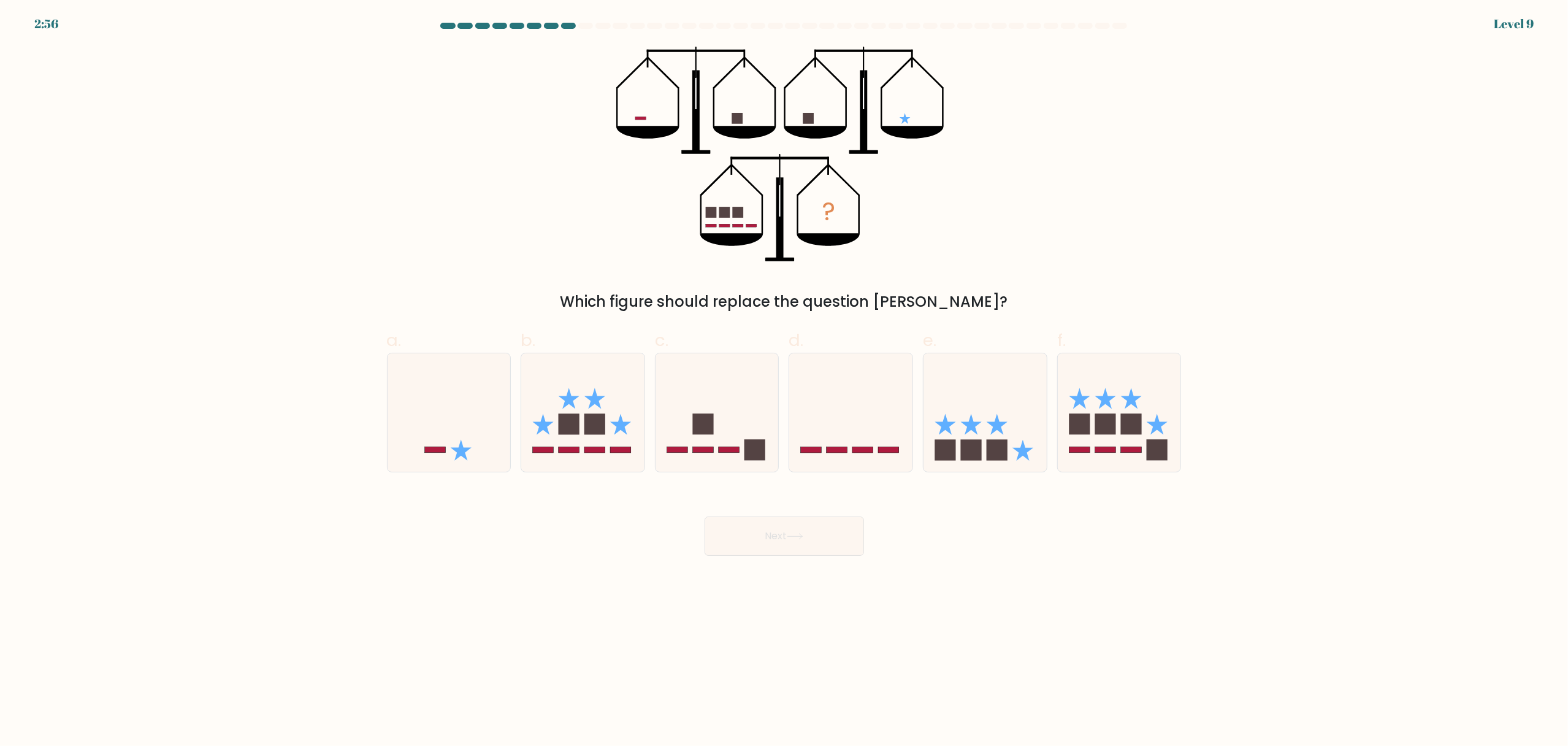
drag, startPoint x: 1214, startPoint y: 82, endPoint x: 1214, endPoint y: 126, distance: 44.0
click at [1214, 82] on form at bounding box center [784, 289] width 1568 height 533
click at [1004, 428] on icon at bounding box center [985, 413] width 123 height 102
click at [785, 381] on input "e." at bounding box center [784, 376] width 1 height 8
radio input "true"
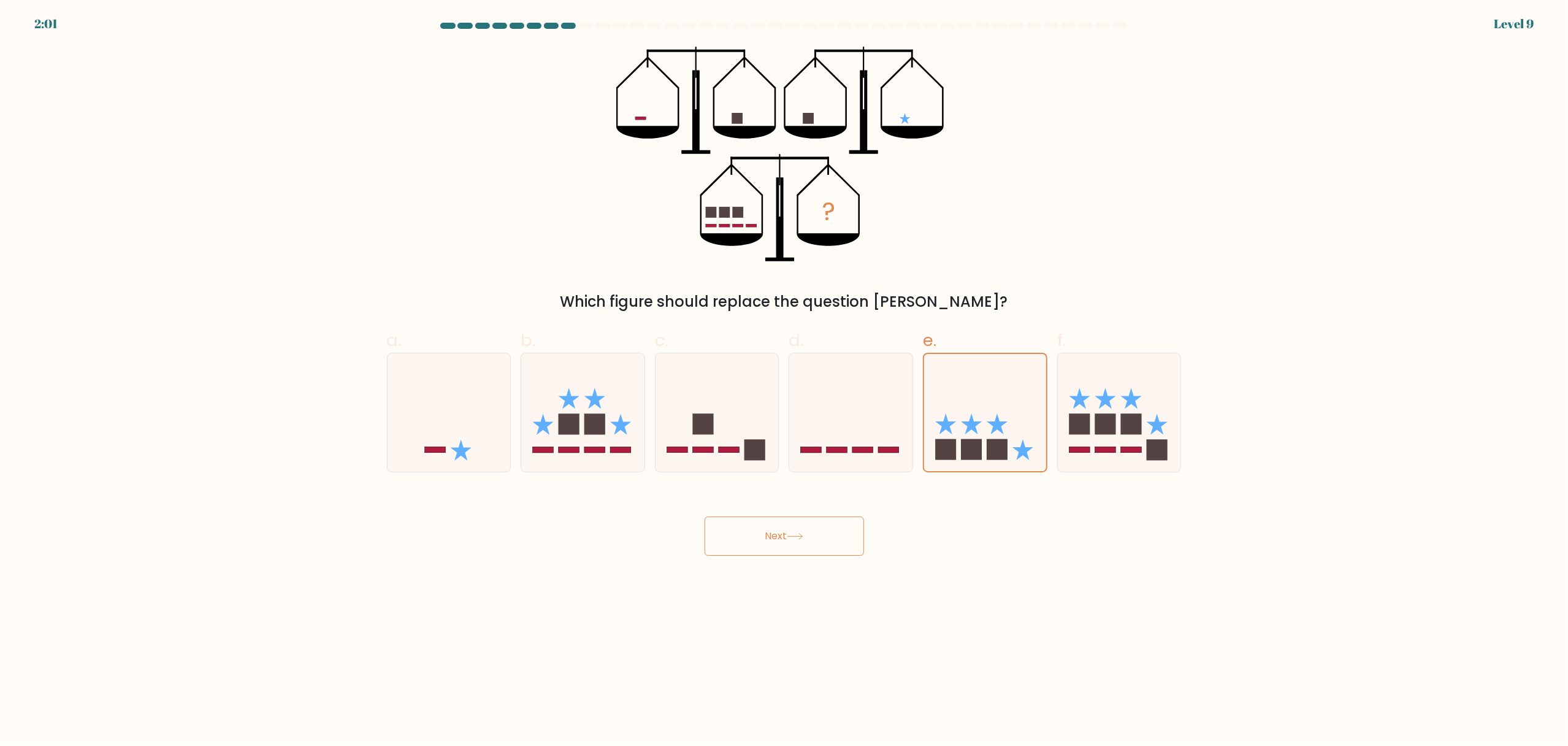
click at [802, 517] on button "Next" at bounding box center [784, 536] width 159 height 40
